Goal: Transaction & Acquisition: Obtain resource

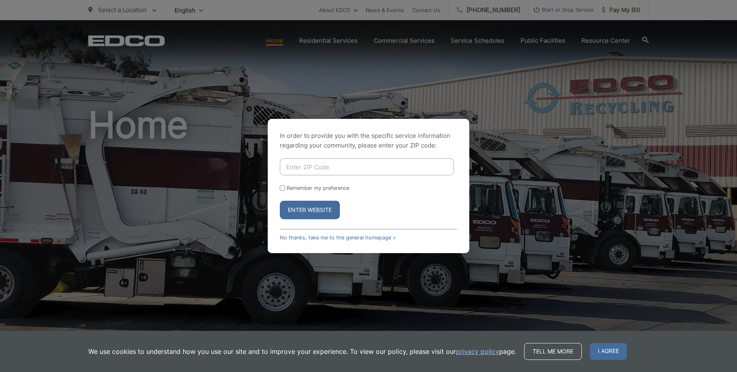
click at [333, 167] on input "Enter ZIP Code" at bounding box center [367, 166] width 174 height 17
type input "91980"
click at [300, 215] on button "Enter Website" at bounding box center [310, 210] width 60 height 19
click at [310, 206] on button "Enter Website" at bounding box center [310, 210] width 60 height 19
click at [607, 353] on span "I agree" at bounding box center [608, 351] width 37 height 17
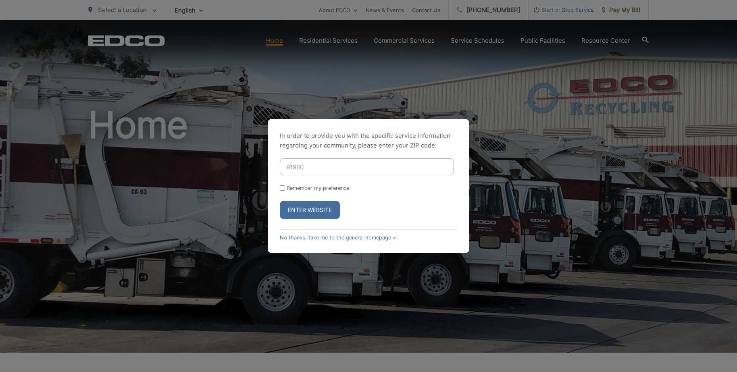
click at [316, 210] on button "Enter Website" at bounding box center [310, 210] width 60 height 19
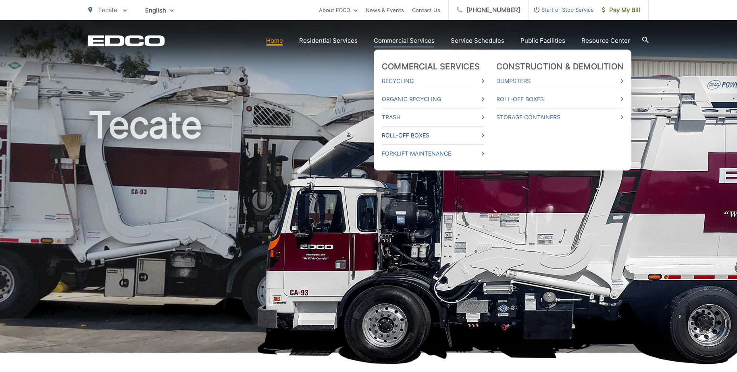
click at [405, 137] on link "Roll-Off Boxes" at bounding box center [433, 136] width 102 height 10
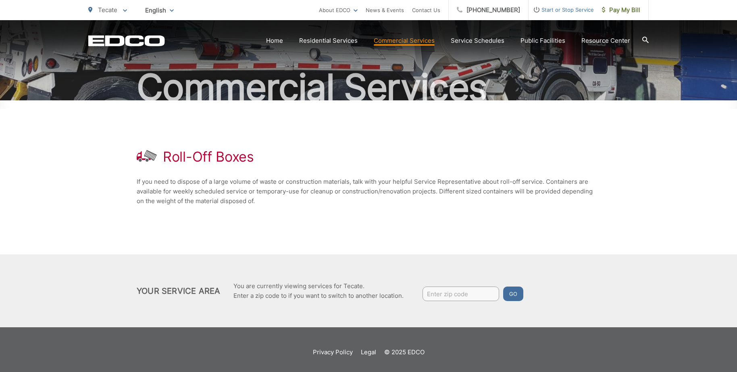
scroll to position [60, 0]
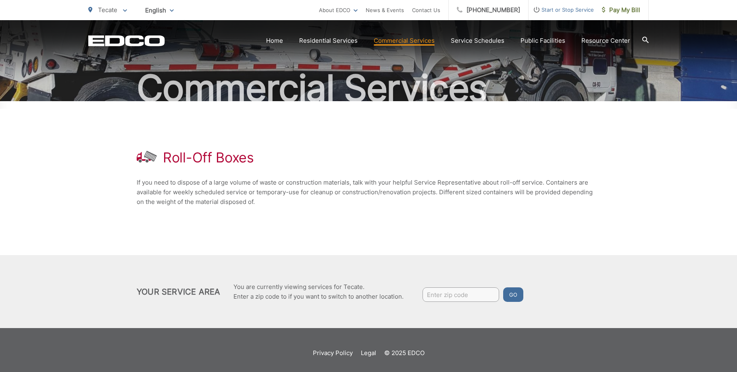
drag, startPoint x: 232, startPoint y: 158, endPoint x: 374, endPoint y: 163, distance: 141.6
click at [233, 158] on h1 "Roll-Off Boxes" at bounding box center [208, 158] width 91 height 16
drag, startPoint x: 450, startPoint y: 296, endPoint x: 643, endPoint y: 318, distance: 194.1
click at [450, 296] on input "Enter zip code" at bounding box center [461, 294] width 77 height 15
type input "91980"
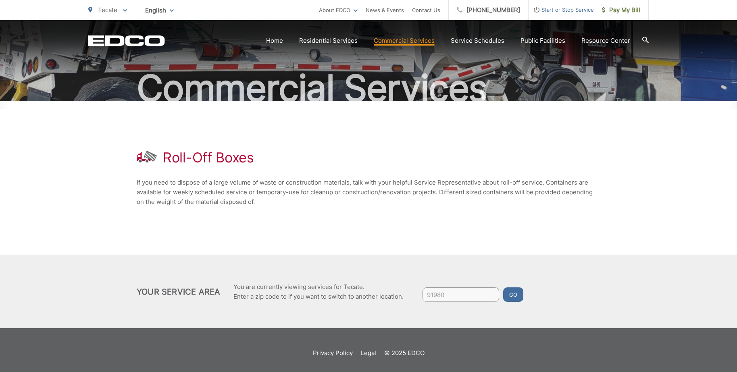
drag, startPoint x: 522, startPoint y: 298, endPoint x: 529, endPoint y: 285, distance: 14.7
click at [522, 298] on button "Go" at bounding box center [513, 294] width 20 height 15
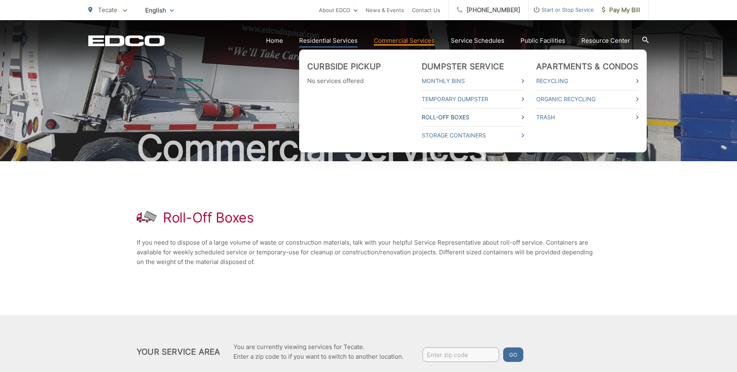
click at [455, 119] on link "Roll-Off Boxes" at bounding box center [473, 117] width 102 height 10
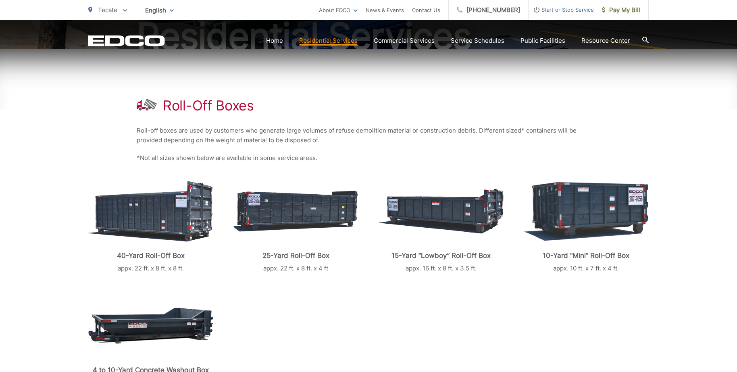
scroll to position [152, 0]
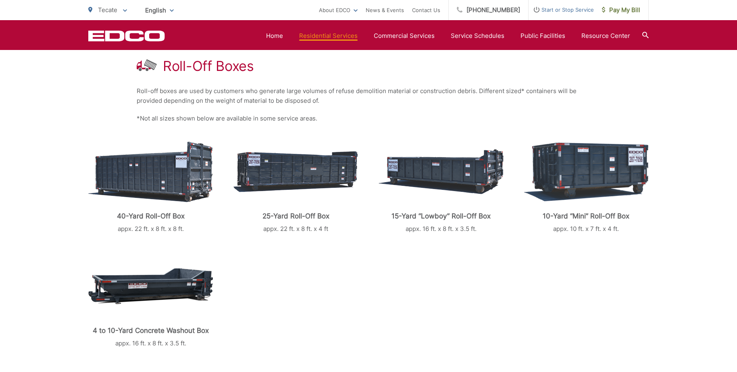
click at [278, 173] on img at bounding box center [295, 171] width 125 height 41
drag, startPoint x: 190, startPoint y: 168, endPoint x: 298, endPoint y: 169, distance: 108.1
click at [190, 168] on img at bounding box center [150, 172] width 125 height 61
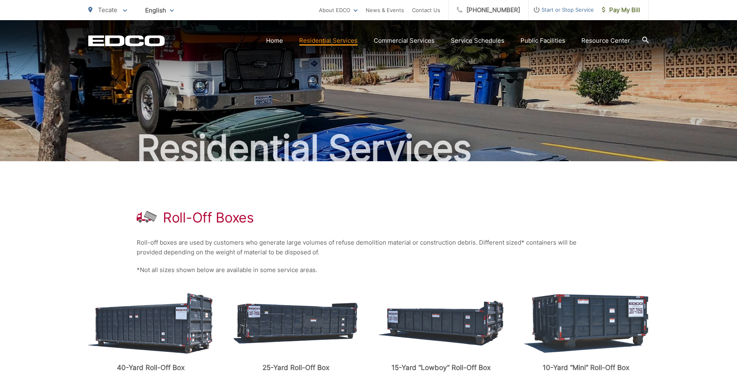
scroll to position [0, 0]
